Goal: Task Accomplishment & Management: Manage account settings

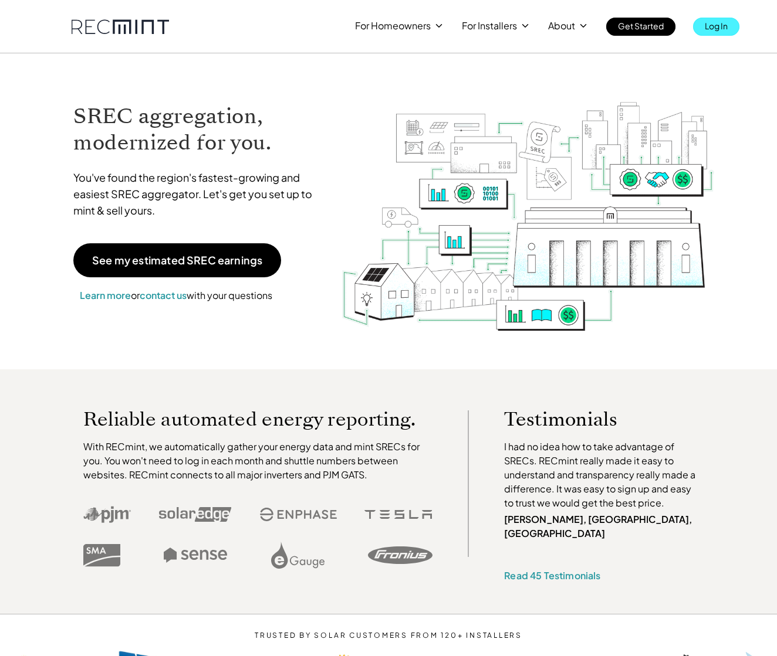
click at [712, 26] on p "Log In" at bounding box center [715, 26] width 23 height 16
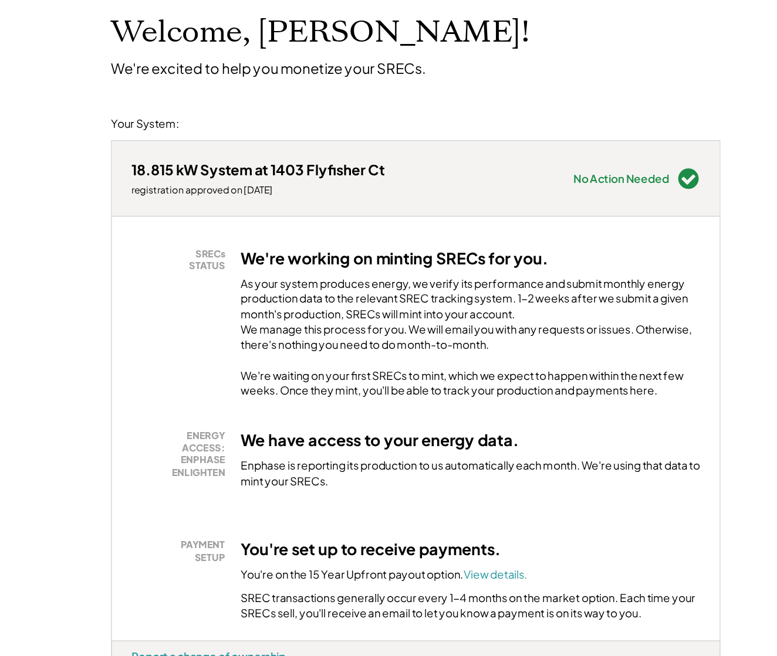
click at [364, 395] on div "ENERGY ACCESS: ENPHASE ENLIGHTEN We have access to your energy data. Enphase is…" at bounding box center [388, 424] width 427 height 59
click at [360, 395] on div "ENERGY ACCESS: ENPHASE ENLIGHTEN We have access to your energy data. Enphase is…" at bounding box center [388, 424] width 427 height 59
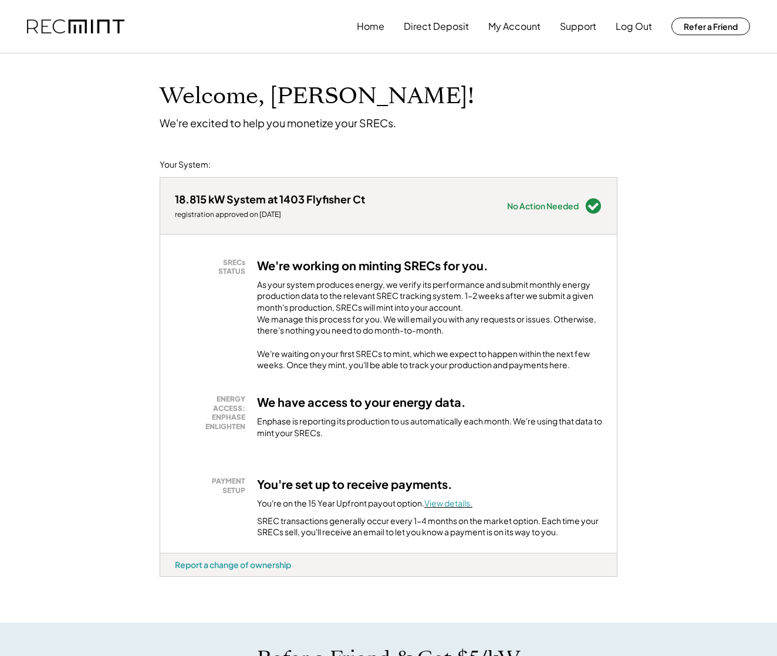
click at [462, 509] on font "View details." at bounding box center [448, 503] width 48 height 11
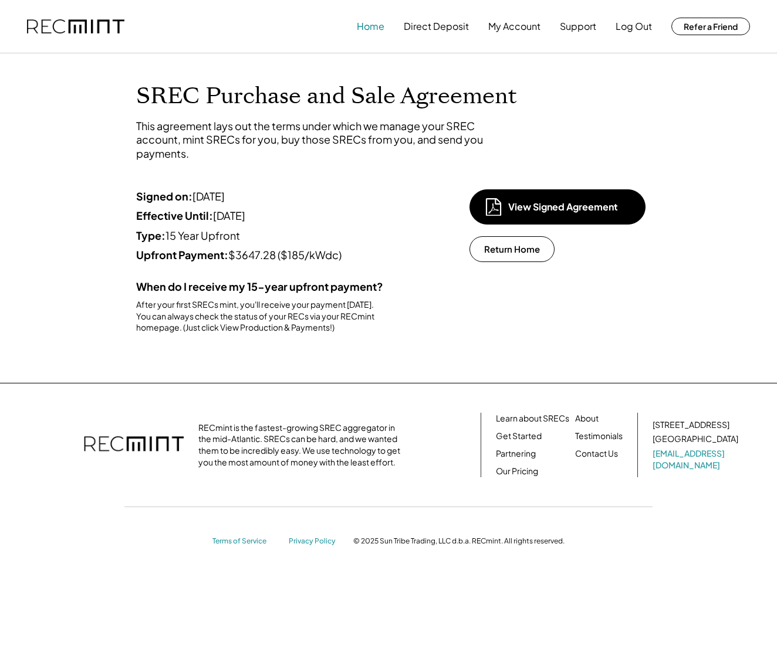
click at [366, 26] on button "Home" at bounding box center [371, 26] width 28 height 23
